Goal: Transaction & Acquisition: Download file/media

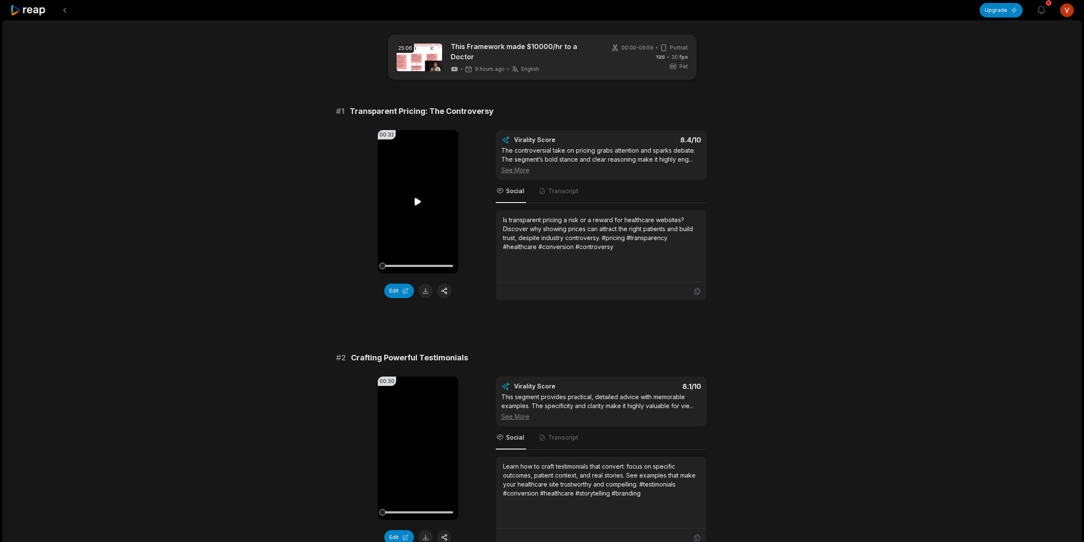
click at [418, 197] on icon at bounding box center [418, 201] width 10 height 10
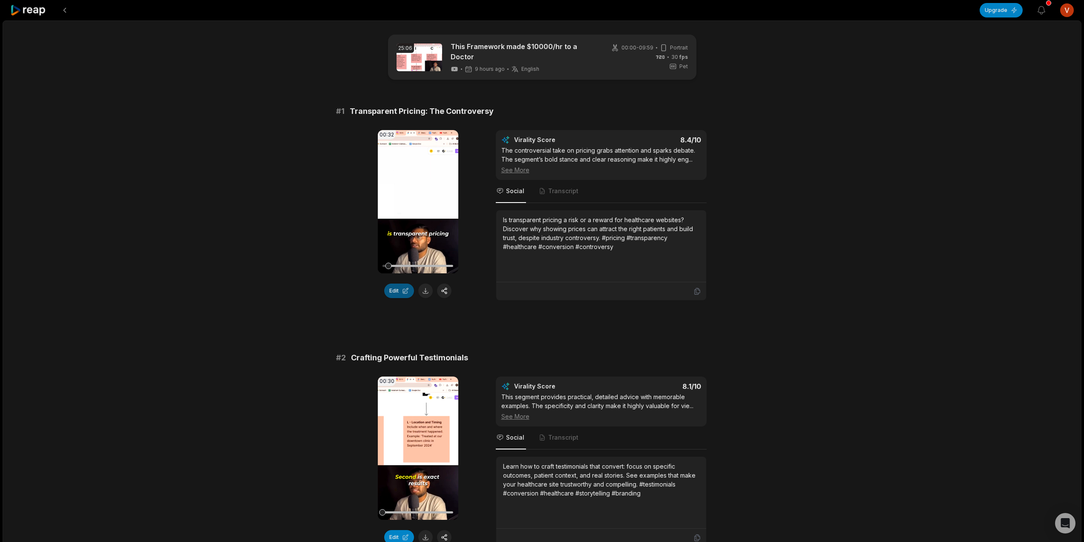
click at [398, 286] on button "Edit" at bounding box center [399, 290] width 30 height 14
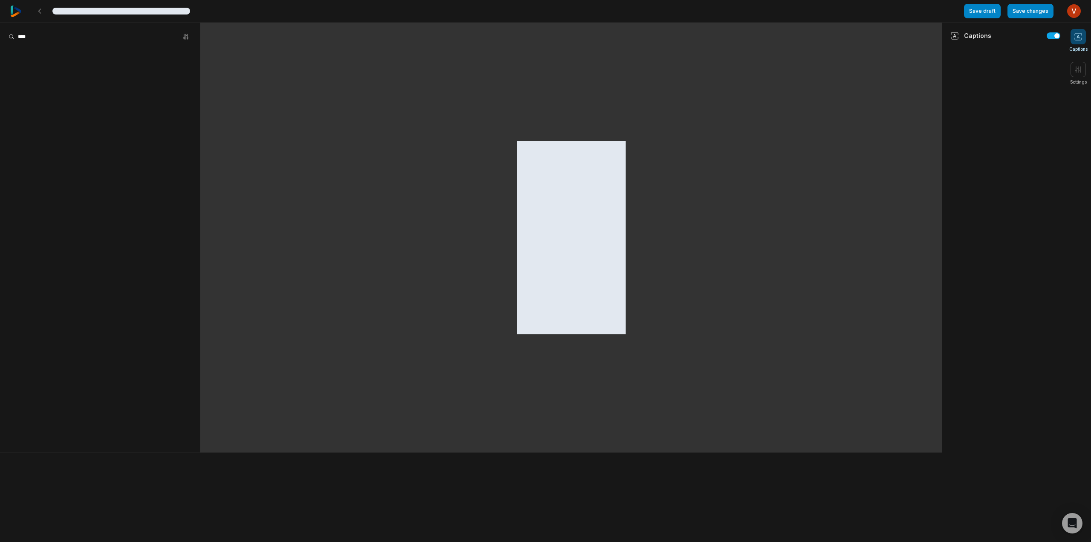
click at [406, 291] on div at bounding box center [570, 238] width 741 height 430
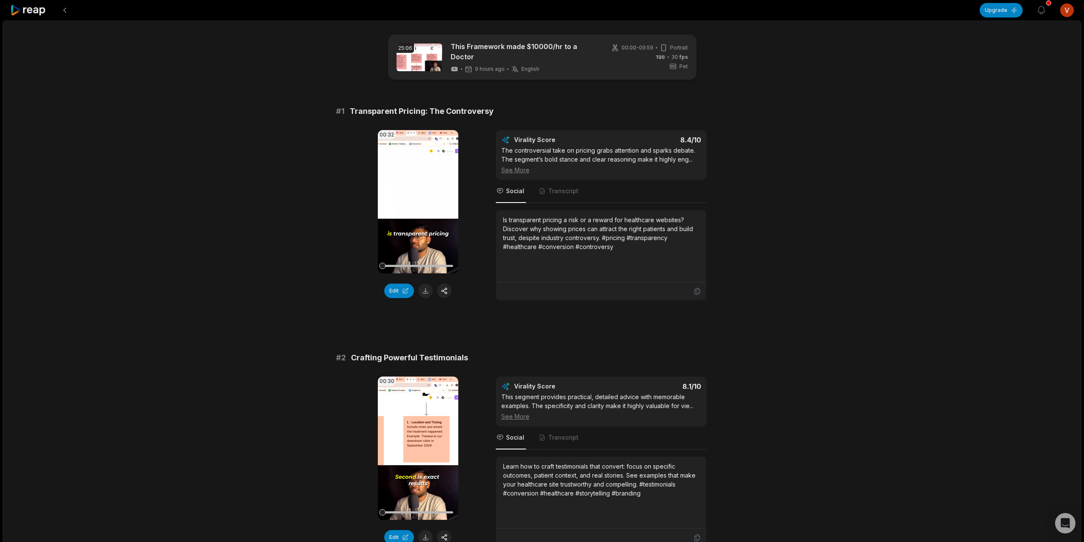
click at [396, 225] on video "Your browser does not support mp4 format." at bounding box center [418, 201] width 81 height 143
click at [409, 469] on video "Your browser does not support mp4 format." at bounding box center [418, 447] width 81 height 143
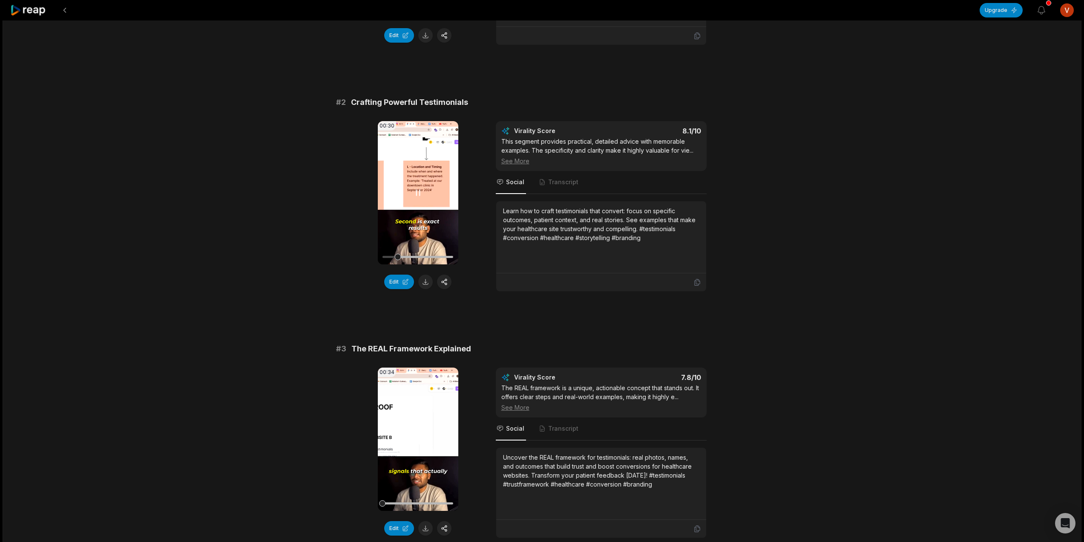
scroll to position [256, 0]
click at [409, 406] on video "Your browser does not support mp4 format." at bounding box center [418, 438] width 81 height 143
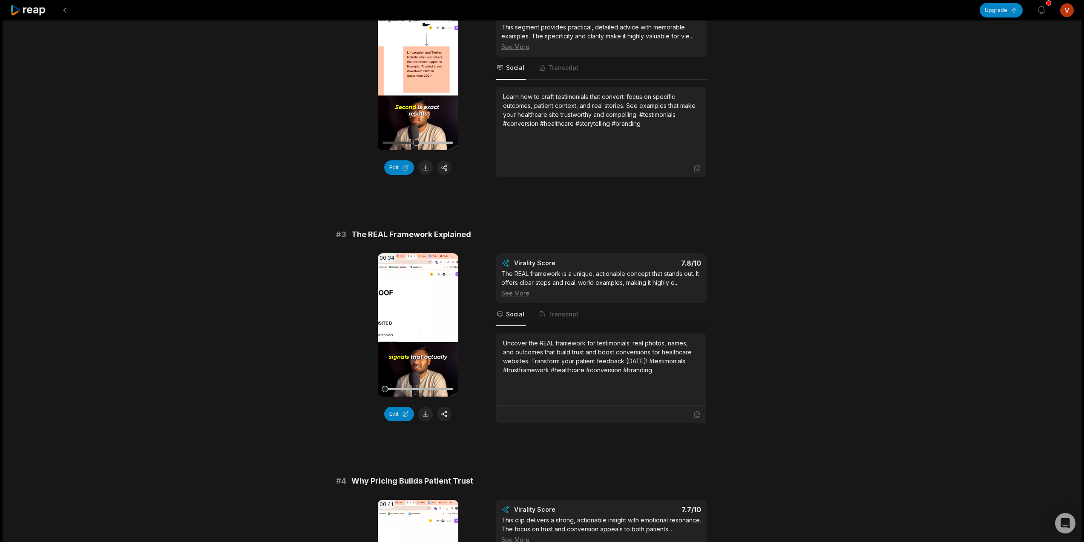
scroll to position [554, 0]
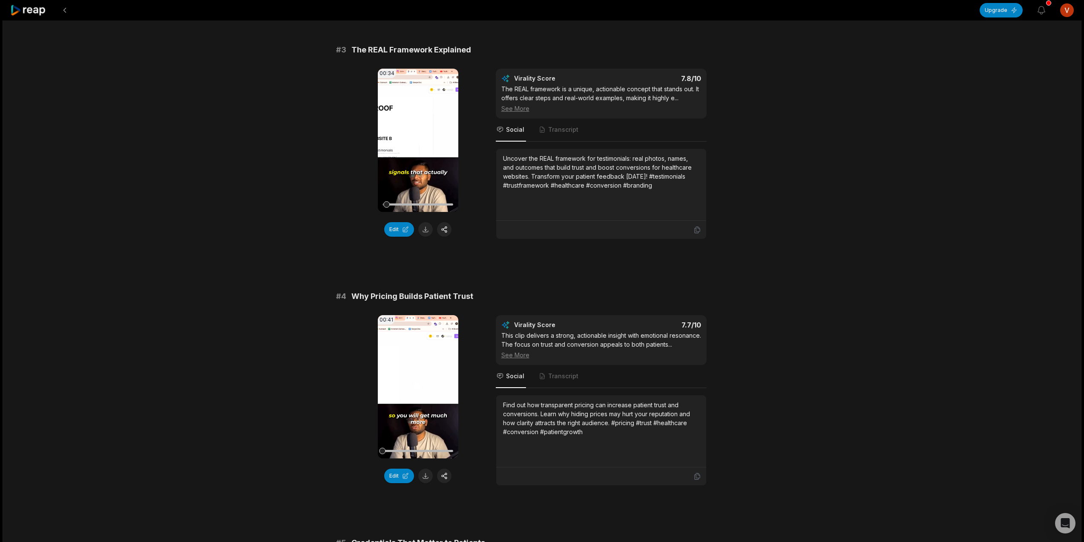
click at [406, 392] on video "Your browser does not support mp4 format." at bounding box center [418, 386] width 81 height 143
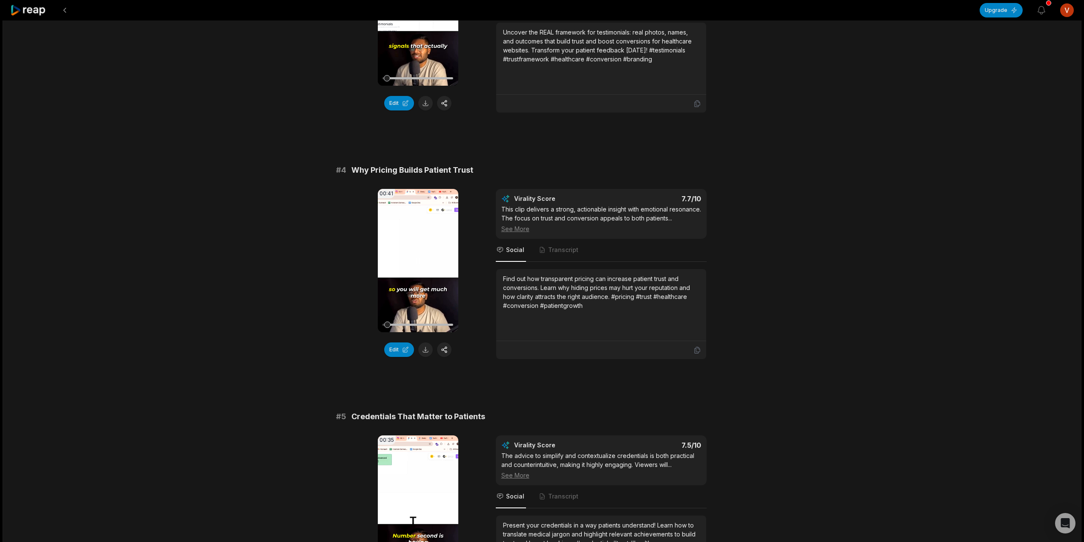
scroll to position [724, 0]
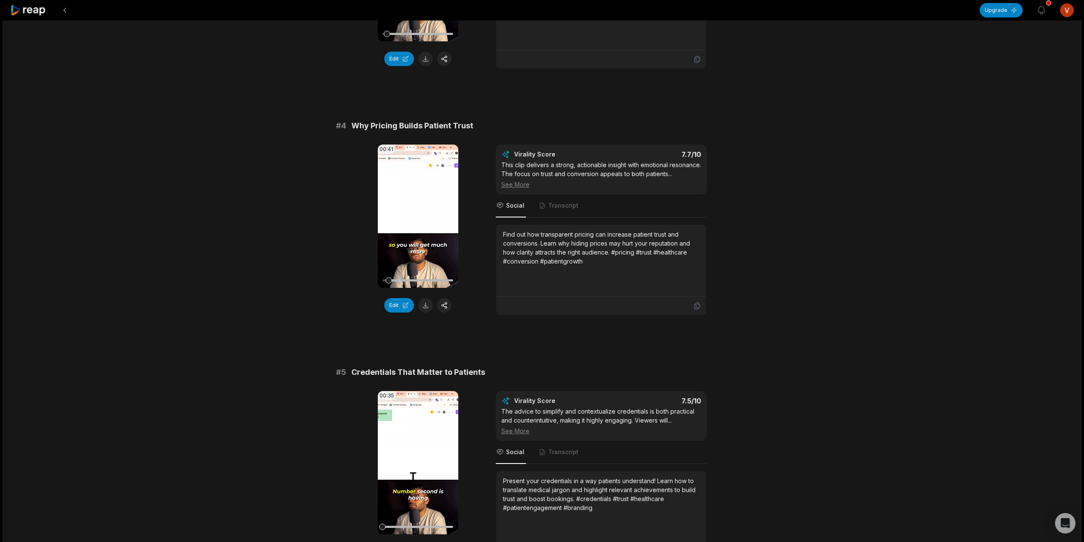
click at [404, 452] on video "Your browser does not support mp4 format." at bounding box center [418, 462] width 81 height 143
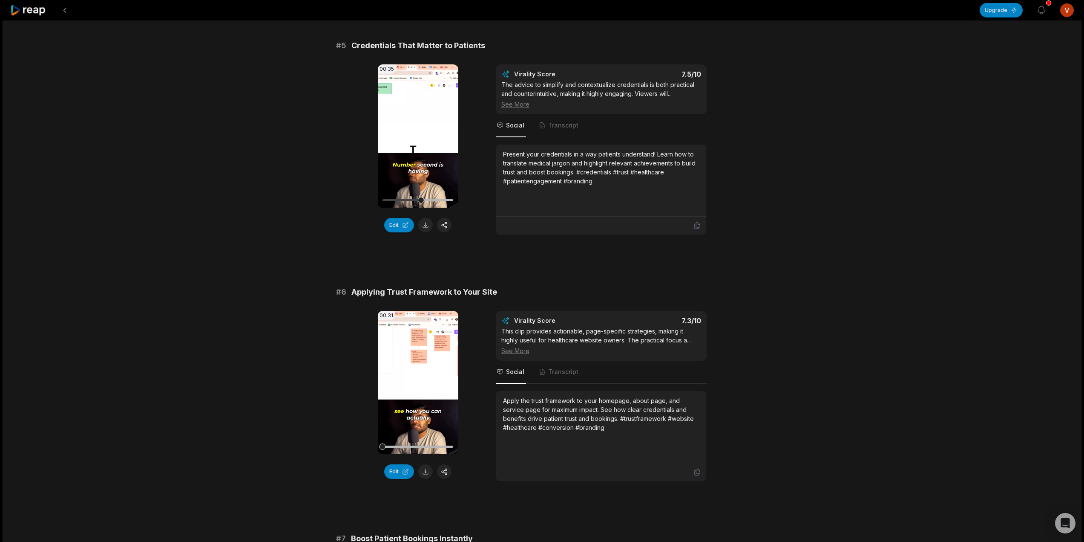
scroll to position [1065, 0]
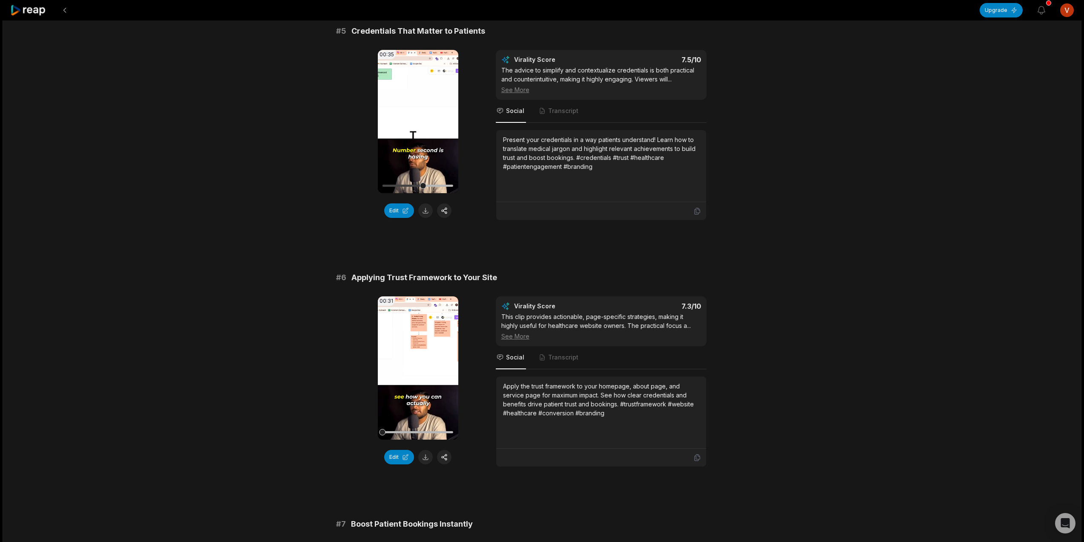
click at [422, 385] on video "Your browser does not support mp4 format." at bounding box center [418, 367] width 81 height 143
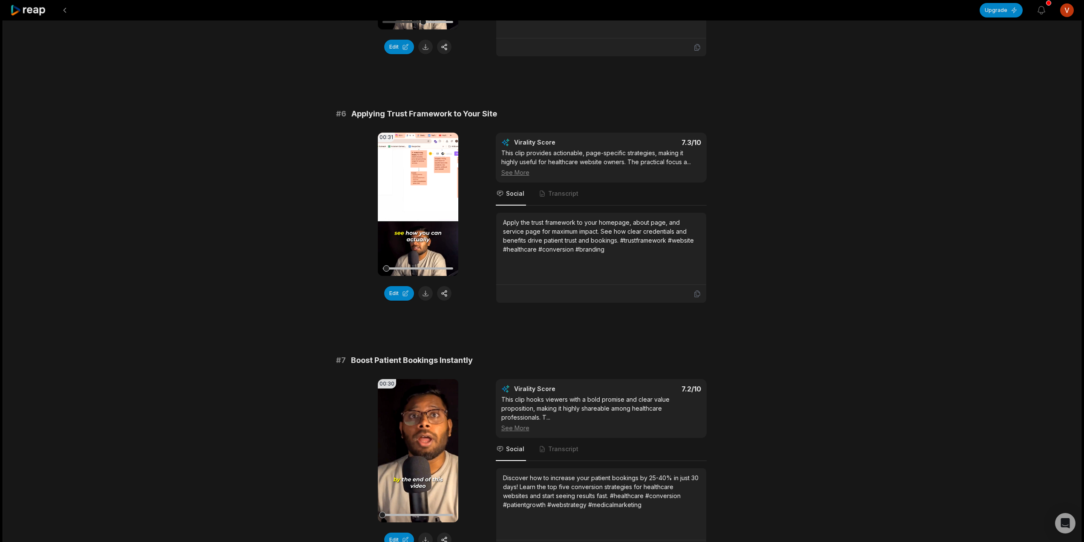
scroll to position [1363, 0]
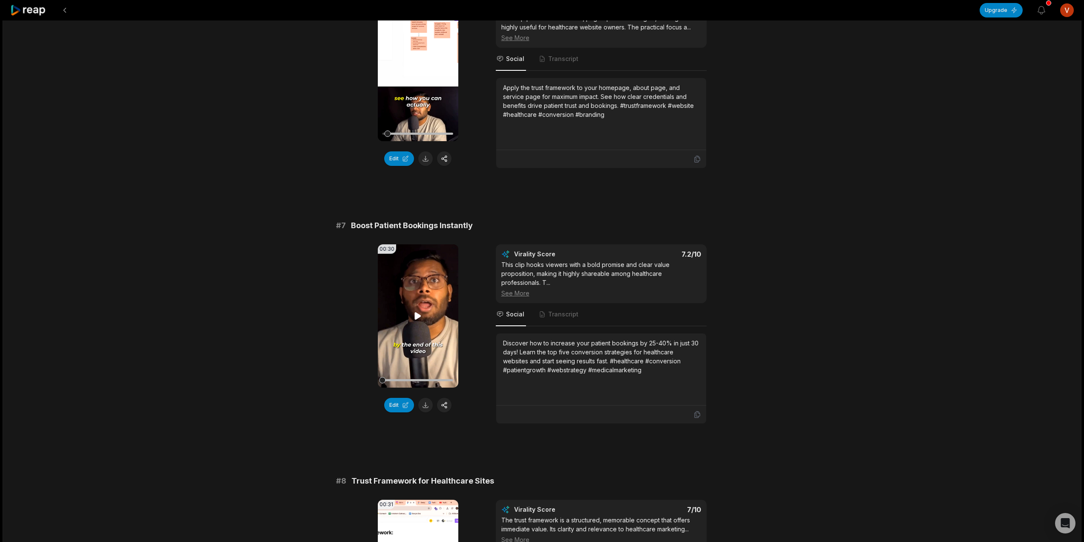
click at [423, 362] on video "Your browser does not support mp4 format." at bounding box center [418, 315] width 81 height 143
click at [425, 412] on button at bounding box center [425, 405] width 14 height 14
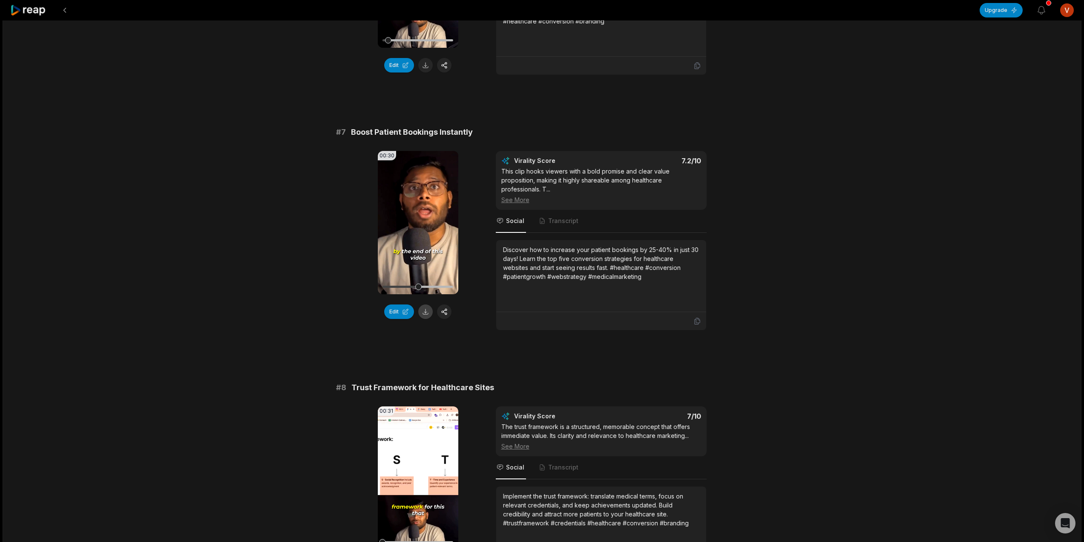
scroll to position [1576, 0]
